Goal: Information Seeking & Learning: Learn about a topic

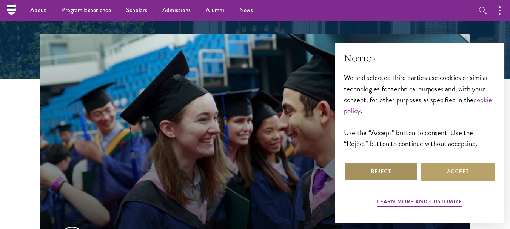
scroll to position [204, 0]
click at [404, 170] on button "Reject" at bounding box center [381, 172] width 74 height 18
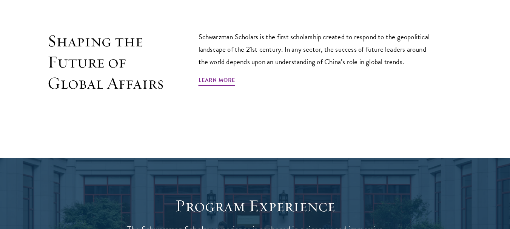
scroll to position [484, 0]
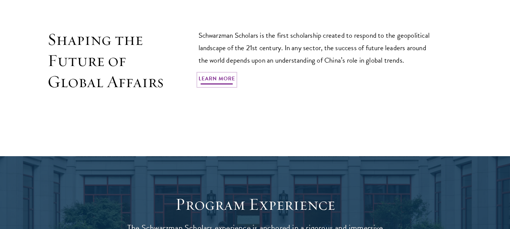
click at [222, 74] on link "Learn More" at bounding box center [217, 80] width 37 height 12
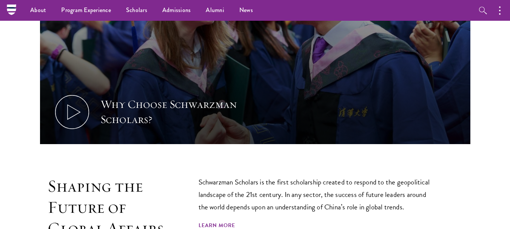
scroll to position [0, 0]
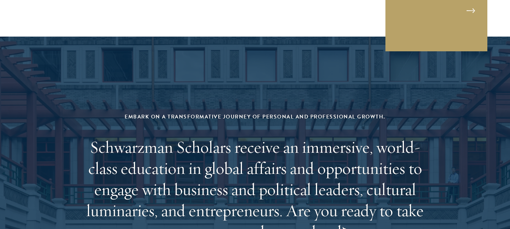
scroll to position [2979, 0]
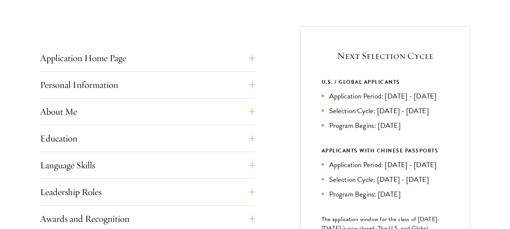
scroll to position [280, 0]
click at [154, 58] on button "Application Home Page" at bounding box center [153, 58] width 215 height 18
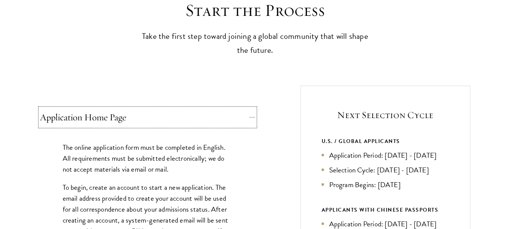
scroll to position [227, 0]
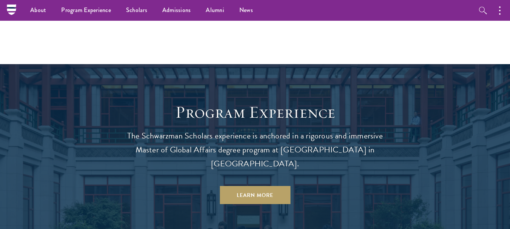
scroll to position [575, 0]
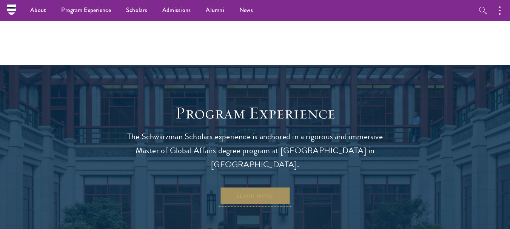
click at [269, 187] on link "Learn More" at bounding box center [255, 196] width 71 height 18
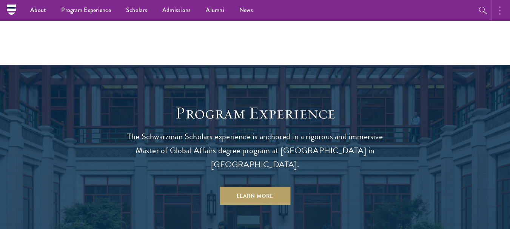
click at [499, 15] on button "button" at bounding box center [502, 10] width 17 height 21
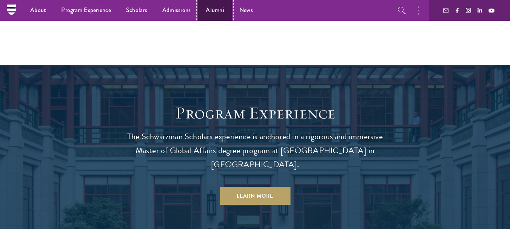
click at [207, 8] on link "Alumni" at bounding box center [215, 10] width 34 height 21
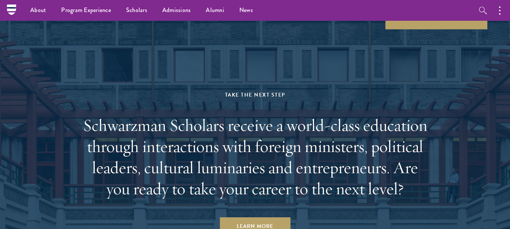
scroll to position [3684, 0]
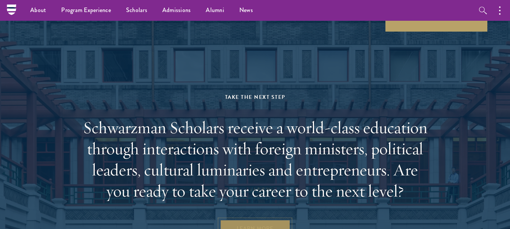
click at [269, 220] on link "Learn More" at bounding box center [255, 229] width 71 height 18
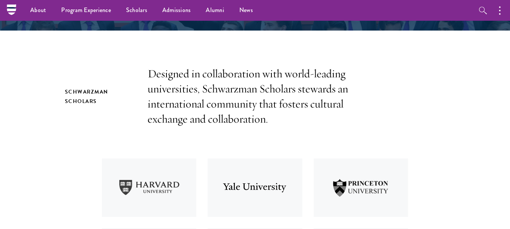
scroll to position [0, 0]
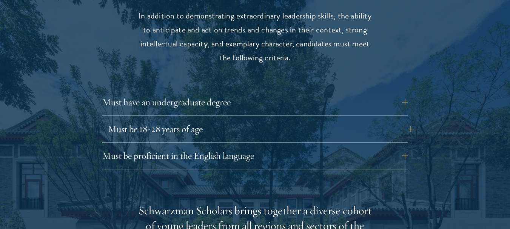
scroll to position [1015, 0]
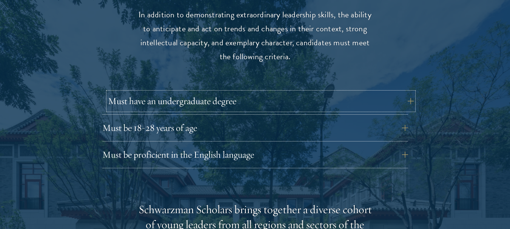
click at [406, 92] on button "Must have an undergraduate degree" at bounding box center [261, 101] width 306 height 18
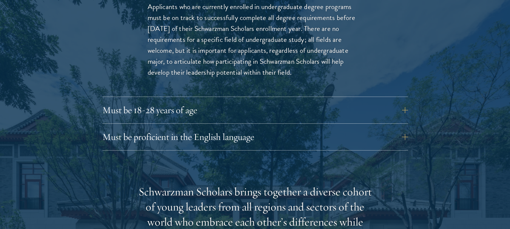
scroll to position [1144, 0]
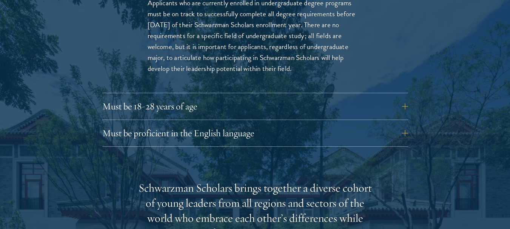
click at [253, 101] on div "Must be 18-28 years of age Candidates must be at least 18 but not yet 29 years …" at bounding box center [255, 108] width 306 height 23
click at [408, 97] on button "Must be 18-28 years of age" at bounding box center [261, 106] width 306 height 18
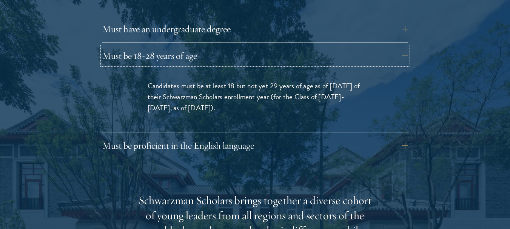
scroll to position [1088, 0]
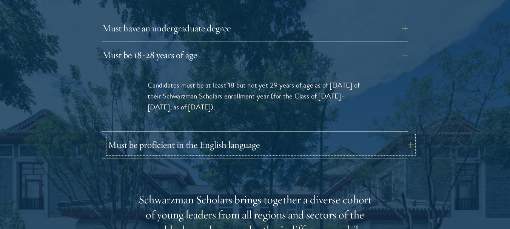
click at [409, 136] on button "Must be proficient in the English language" at bounding box center [261, 145] width 306 height 18
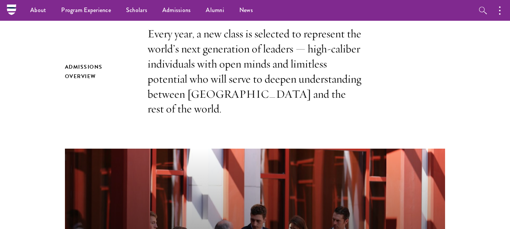
scroll to position [0, 0]
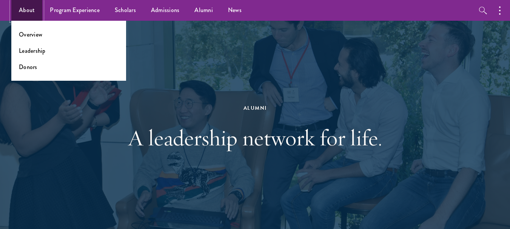
click at [34, 8] on link "About" at bounding box center [26, 10] width 31 height 21
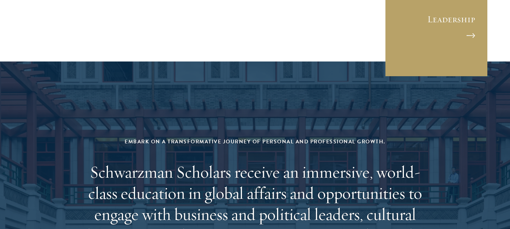
scroll to position [2974, 0]
